Goal: Information Seeking & Learning: Learn about a topic

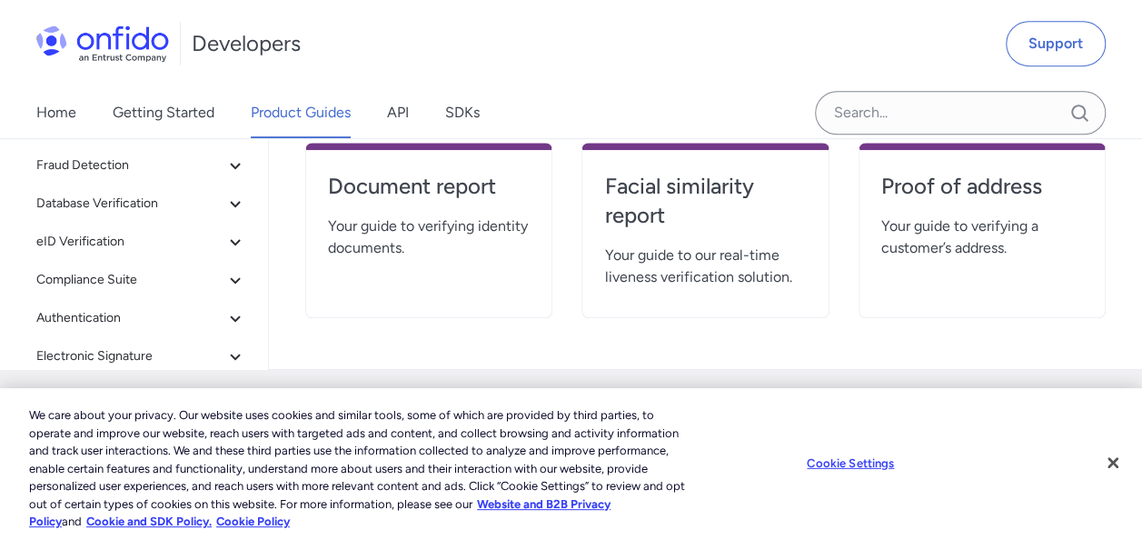
click at [230, 241] on icon at bounding box center [235, 242] width 10 height 6
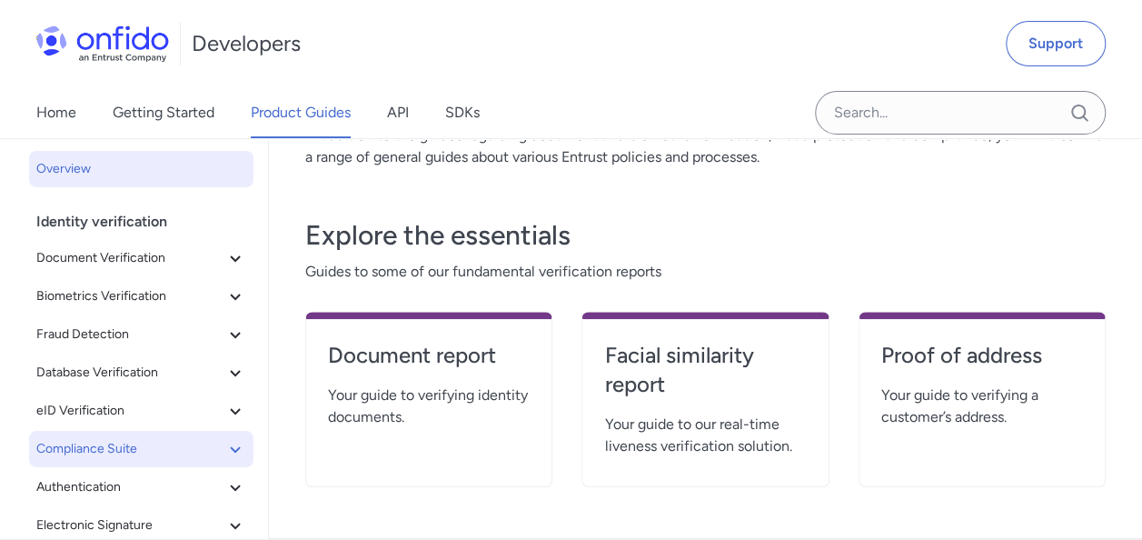
scroll to position [182, 0]
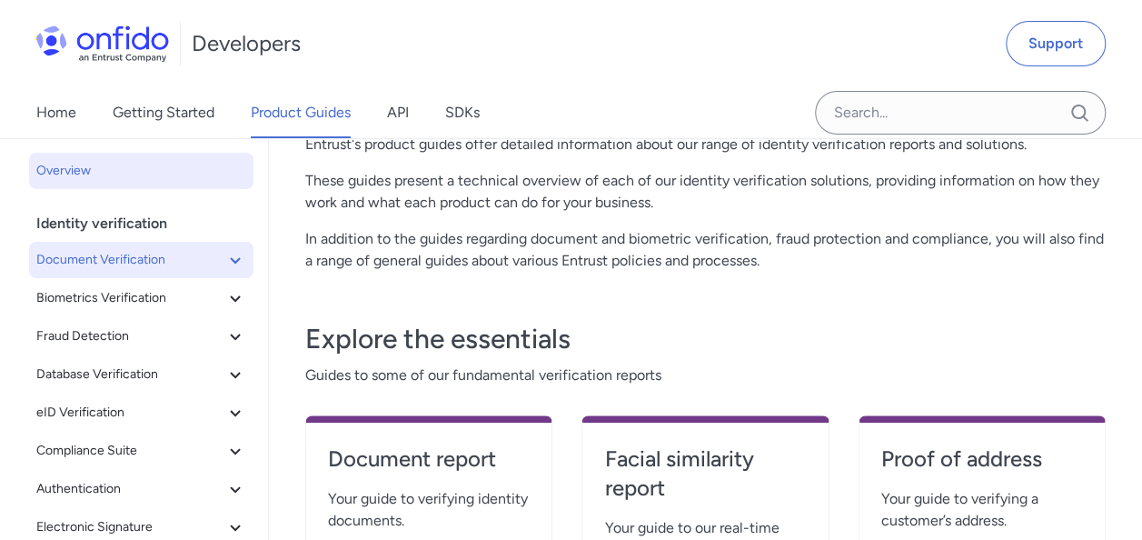
click at [224, 256] on icon at bounding box center [235, 260] width 22 height 22
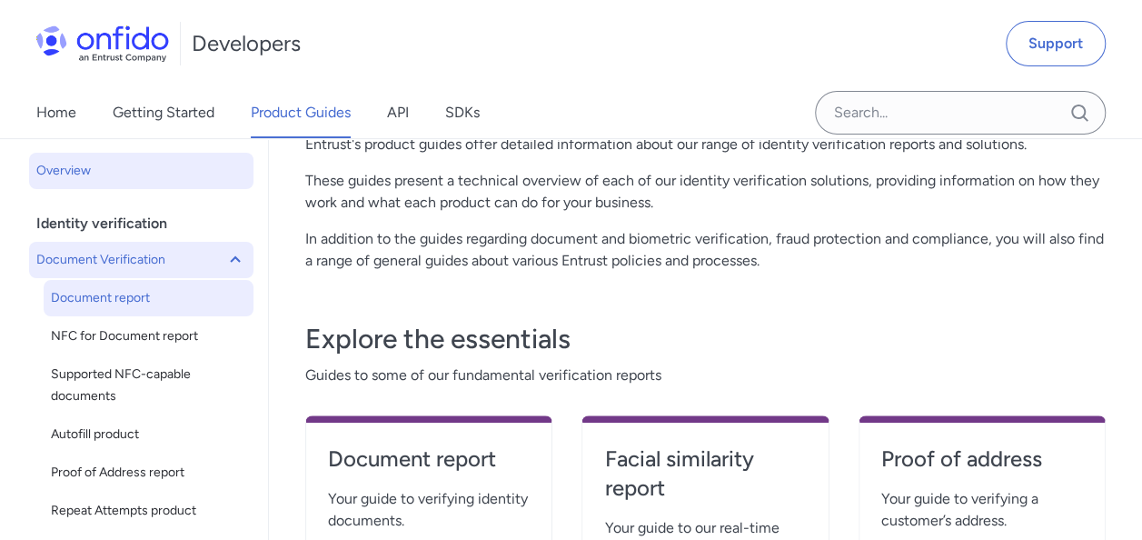
click at [131, 296] on span "Document report" at bounding box center [148, 298] width 195 height 22
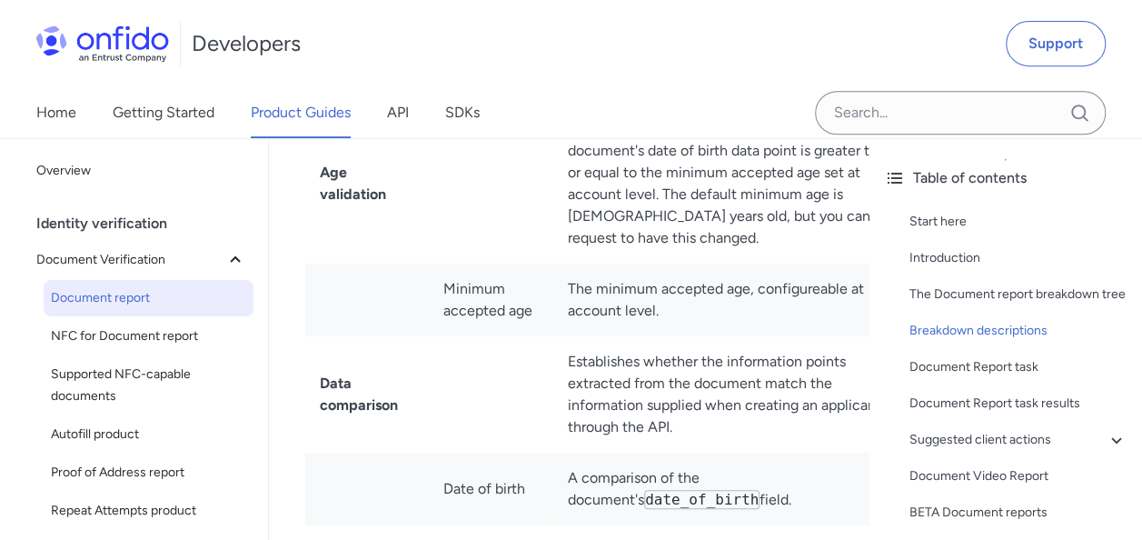
scroll to position [4180, 0]
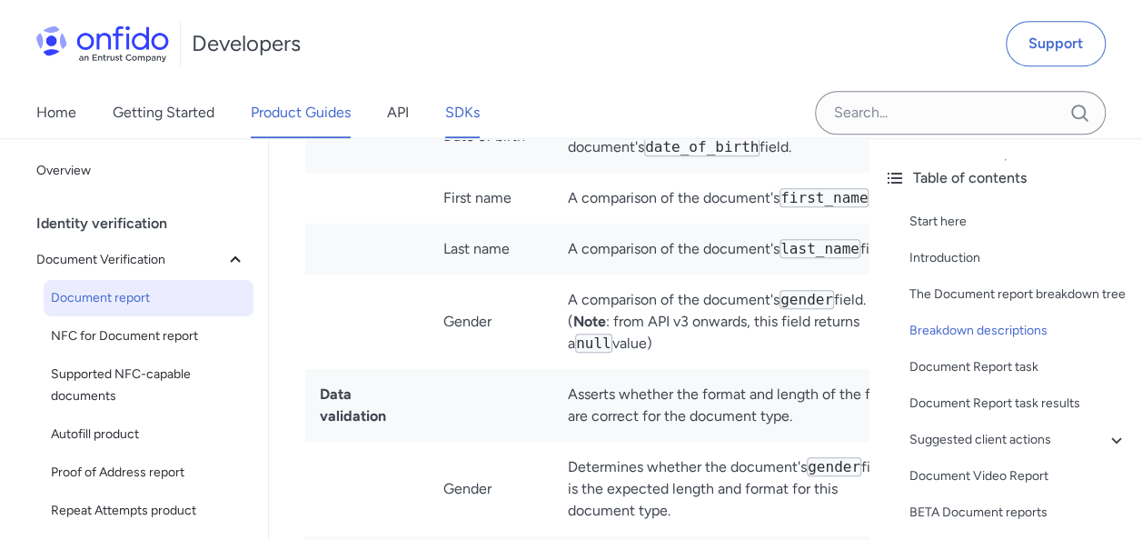
click at [450, 98] on link "SDKs" at bounding box center [462, 112] width 35 height 51
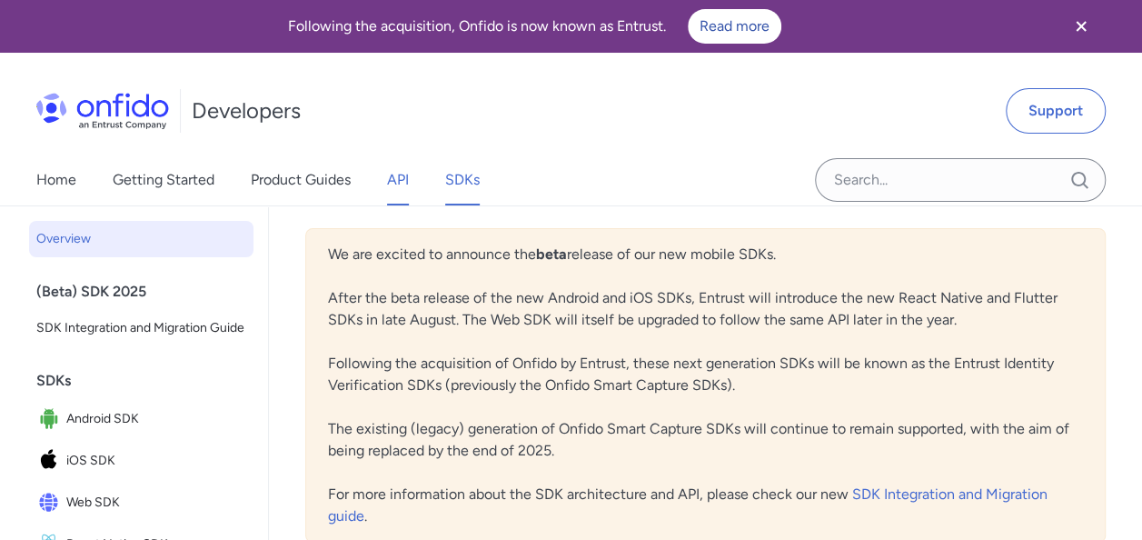
click at [396, 194] on link "API" at bounding box center [398, 179] width 22 height 51
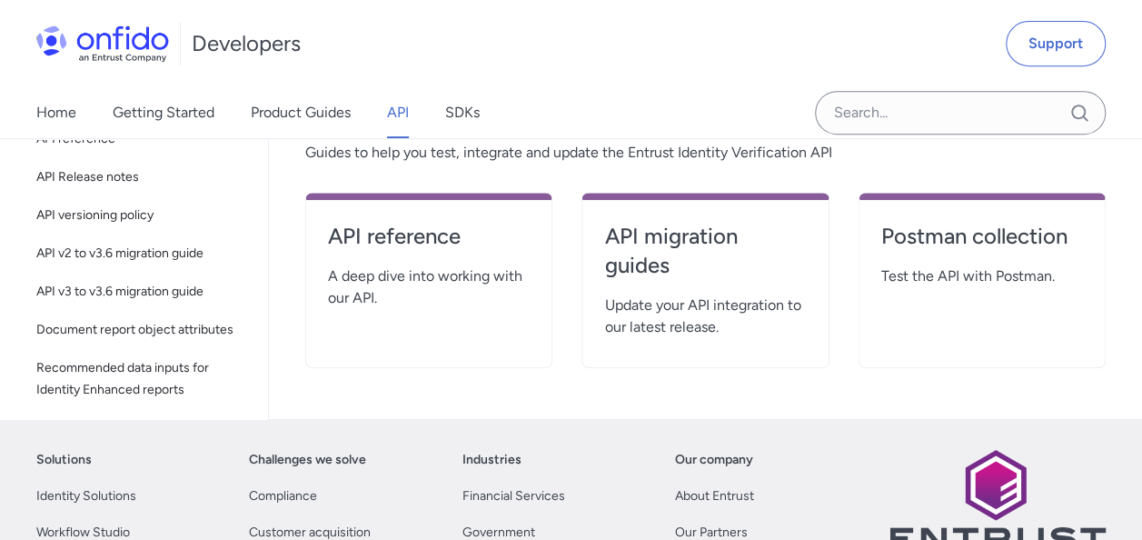
scroll to position [273, 0]
